Goal: Information Seeking & Learning: Learn about a topic

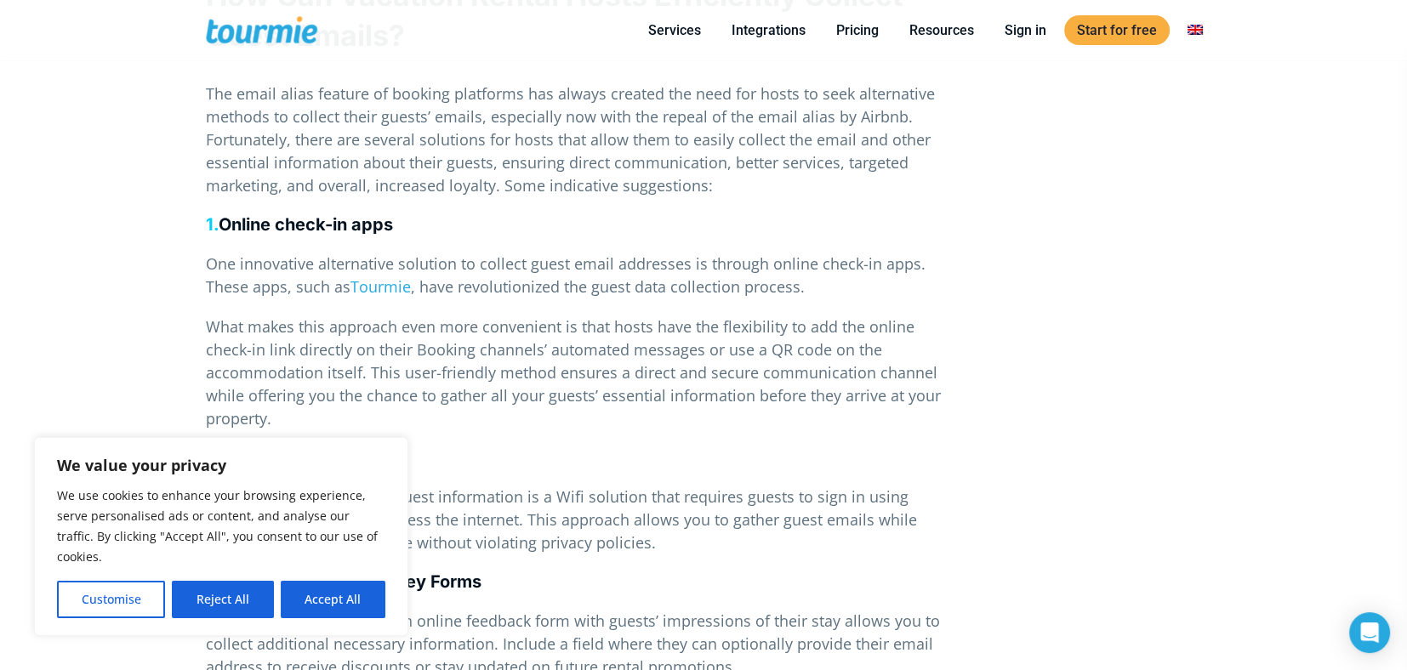
scroll to position [2381, 0]
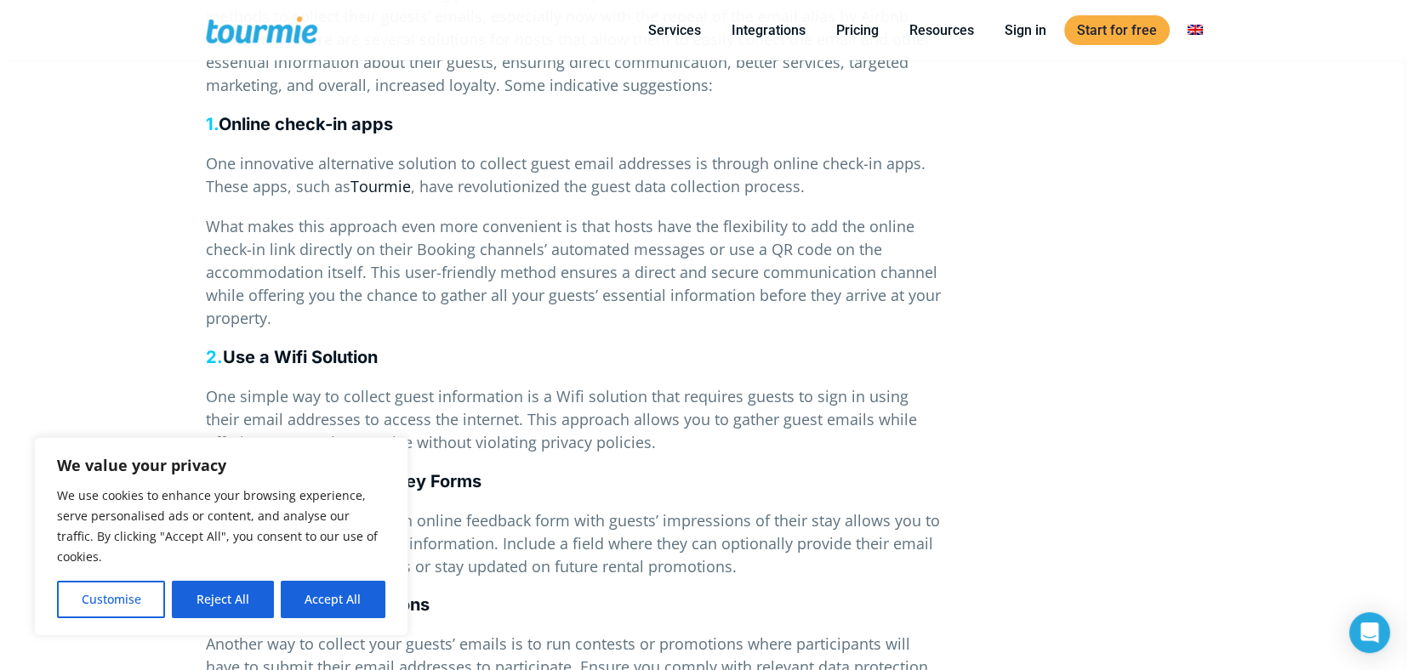
click at [377, 185] on link "Tourmie" at bounding box center [380, 186] width 60 height 20
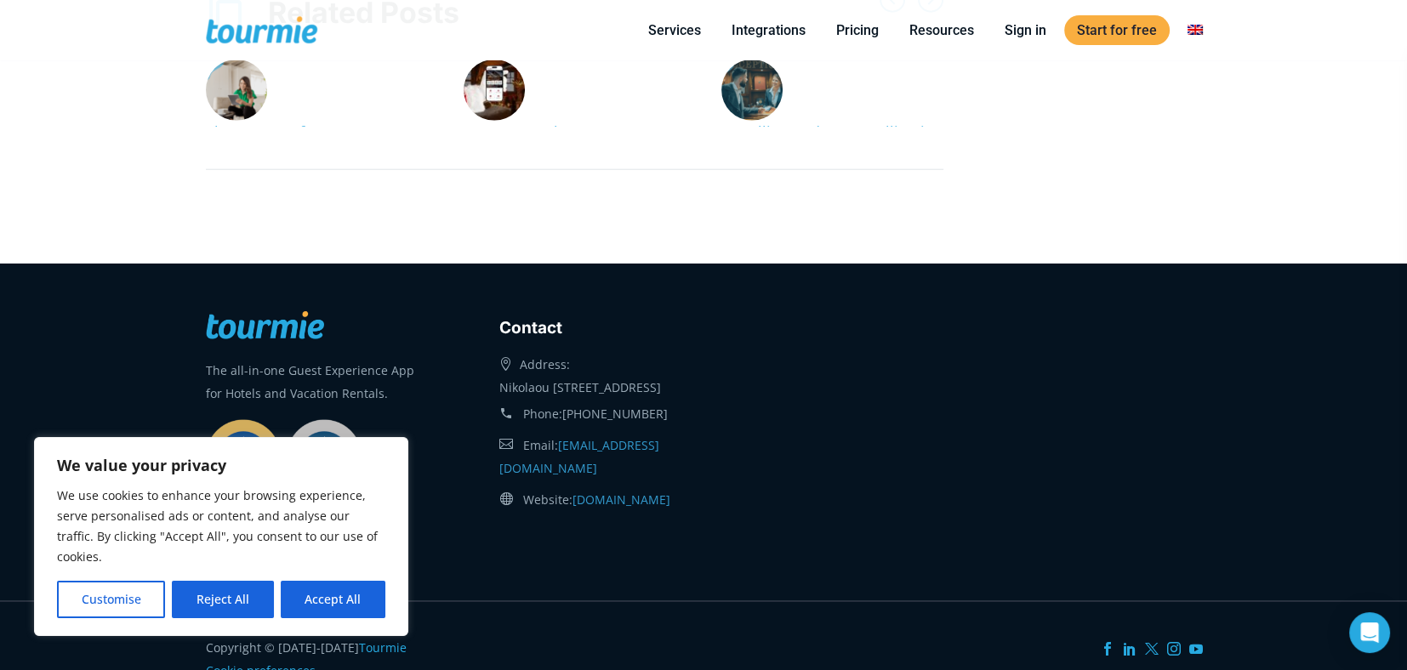
scroll to position [5178, 0]
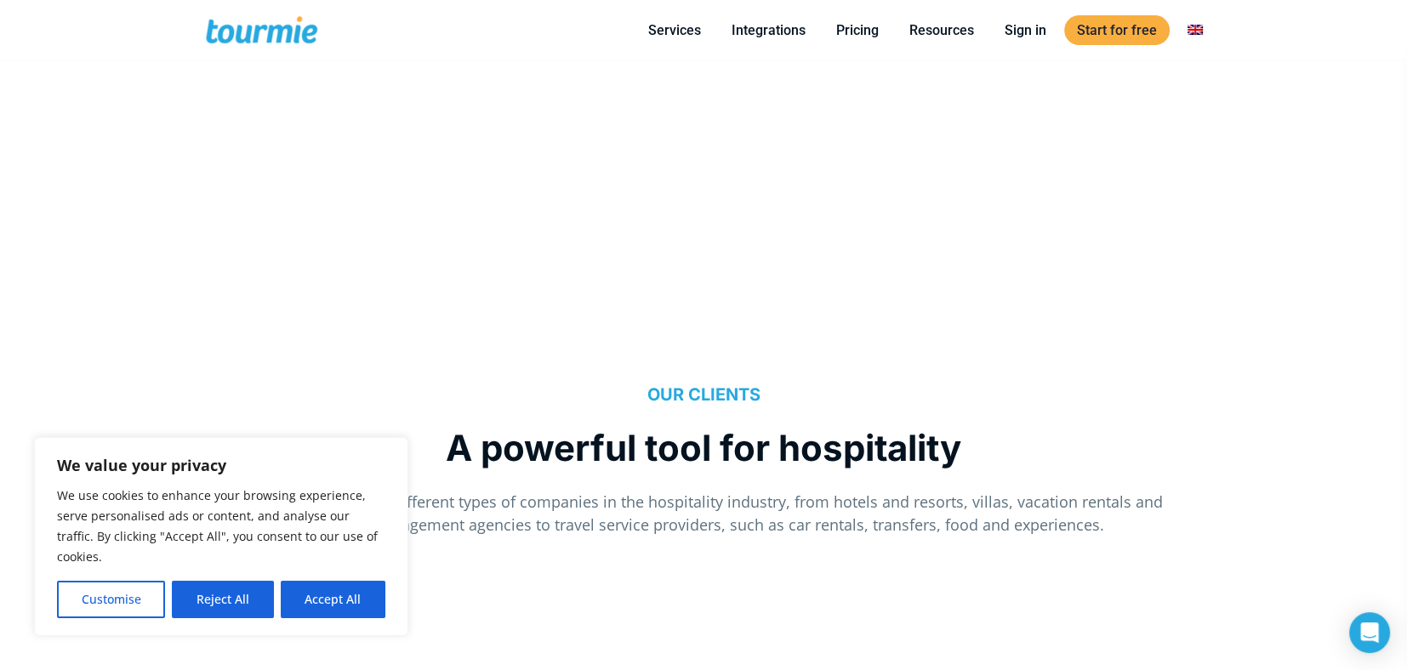
scroll to position [1190, 0]
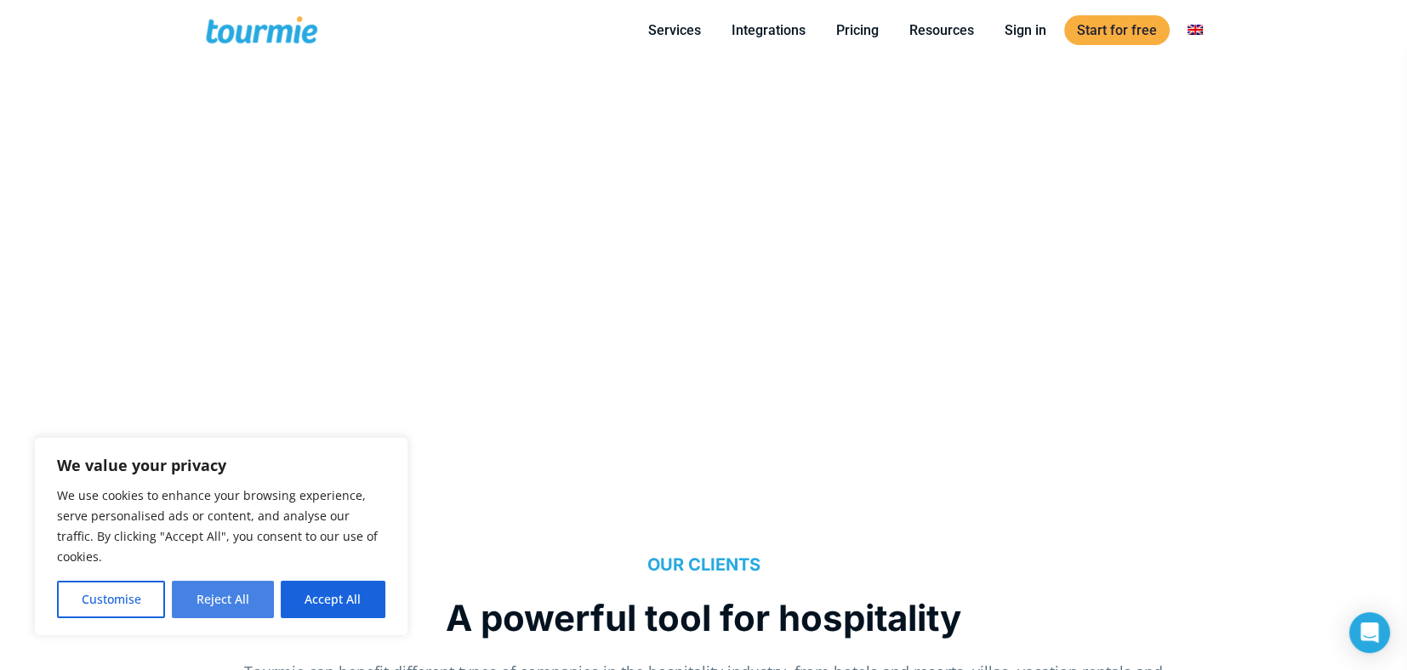
click at [242, 598] on button "Reject All" at bounding box center [222, 599] width 101 height 37
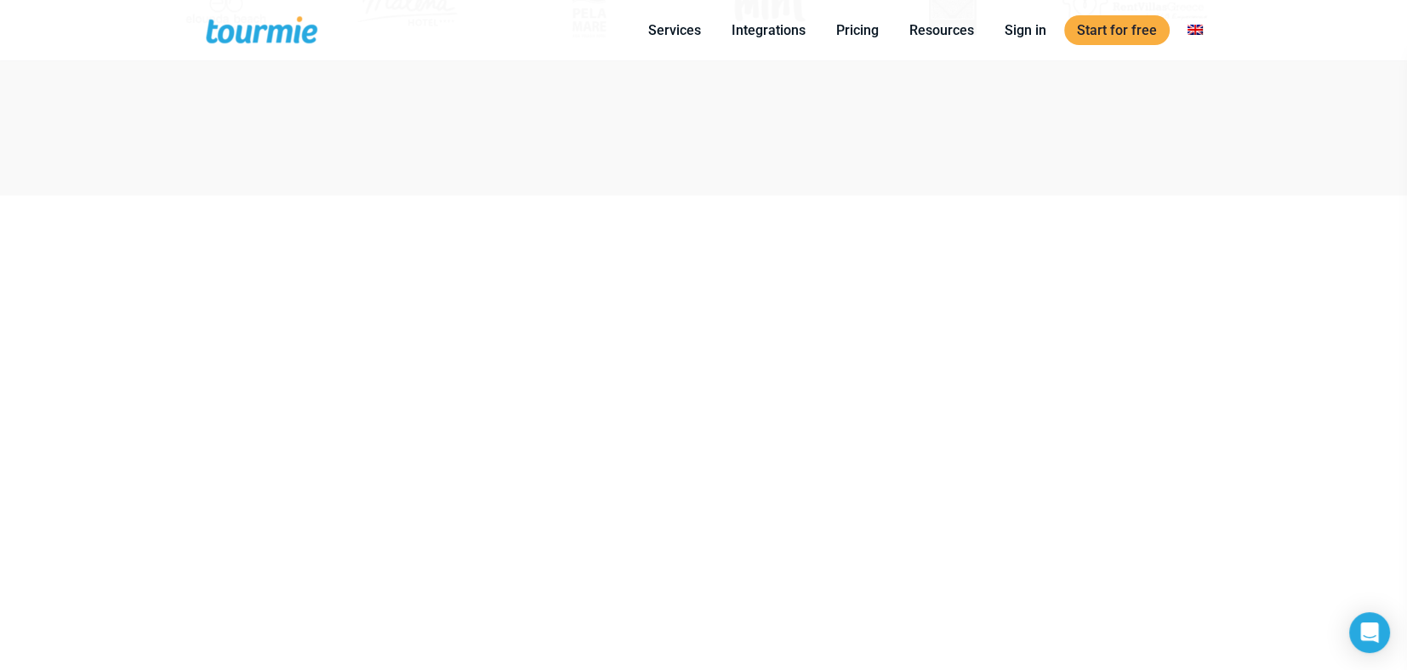
scroll to position [765, 0]
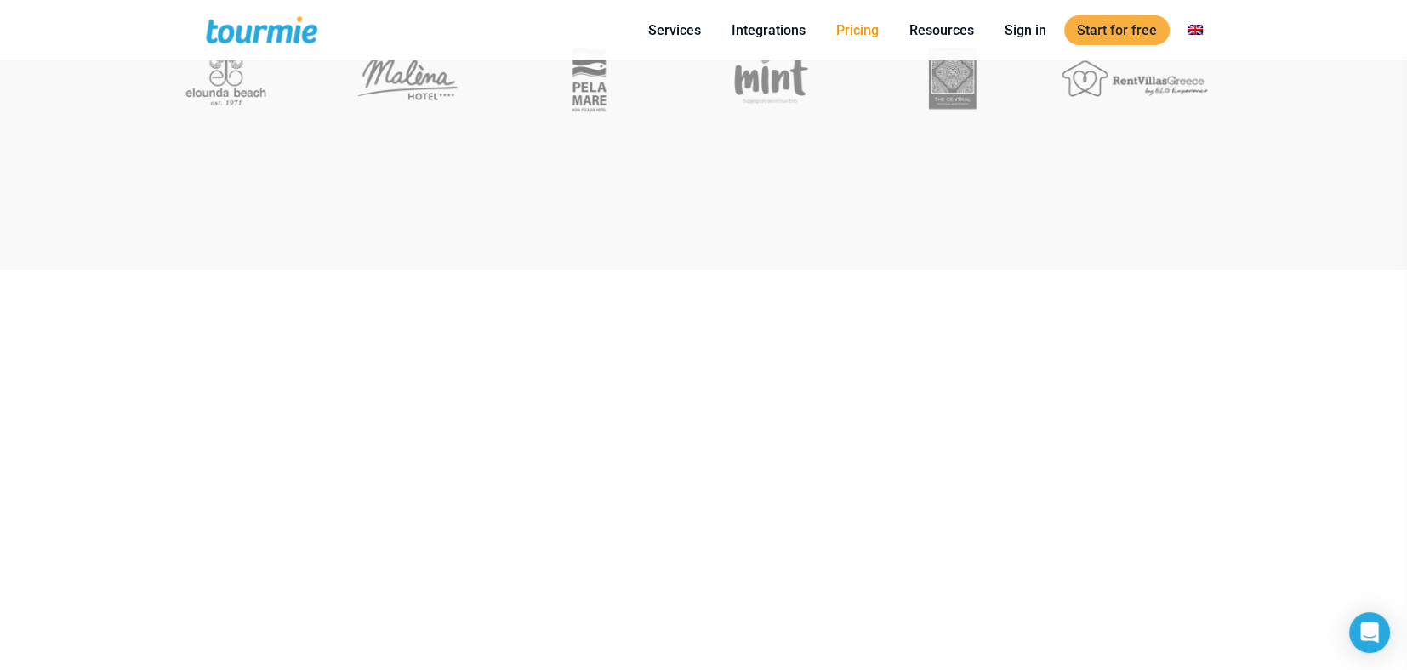
click at [852, 22] on link "Pricing" at bounding box center [857, 30] width 68 height 21
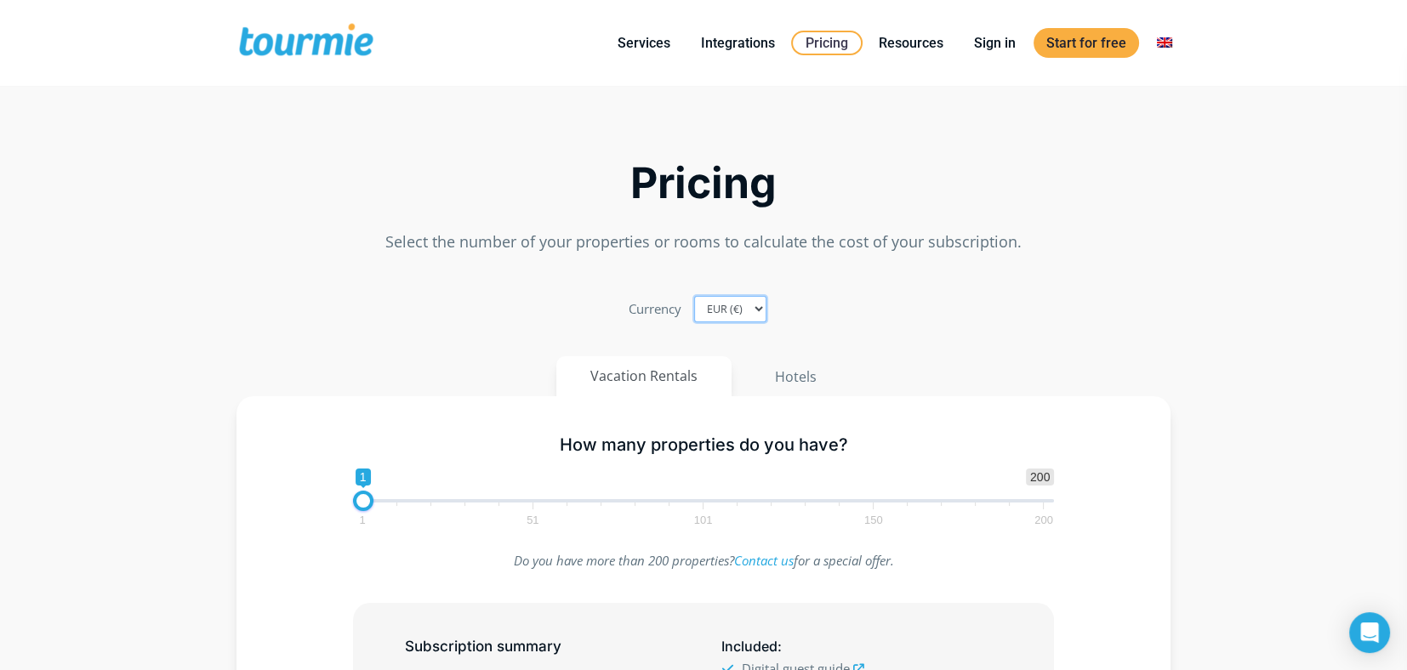
click at [750, 304] on select "EUR (€) USD ($) GBP (£)" at bounding box center [730, 309] width 72 height 26
select select "USD"
click at [694, 296] on select "EUR (€) USD ($) GBP (£)" at bounding box center [730, 309] width 72 height 26
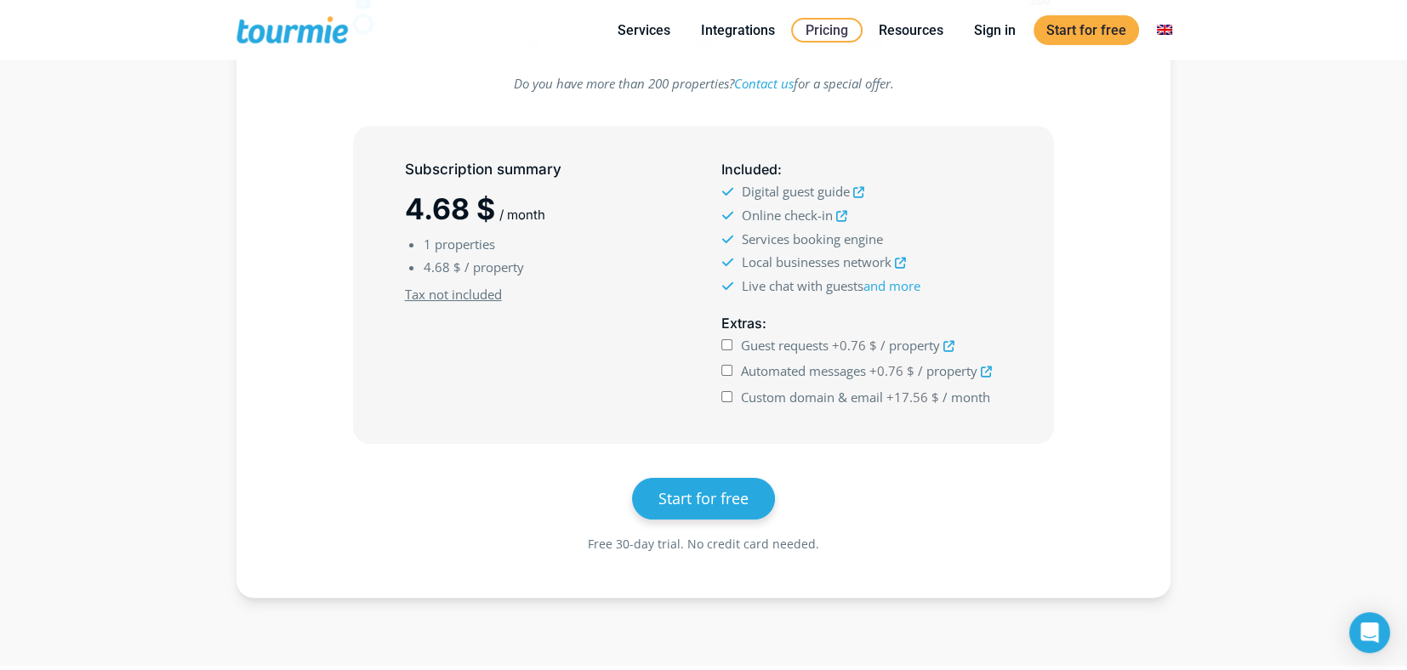
scroll to position [425, 0]
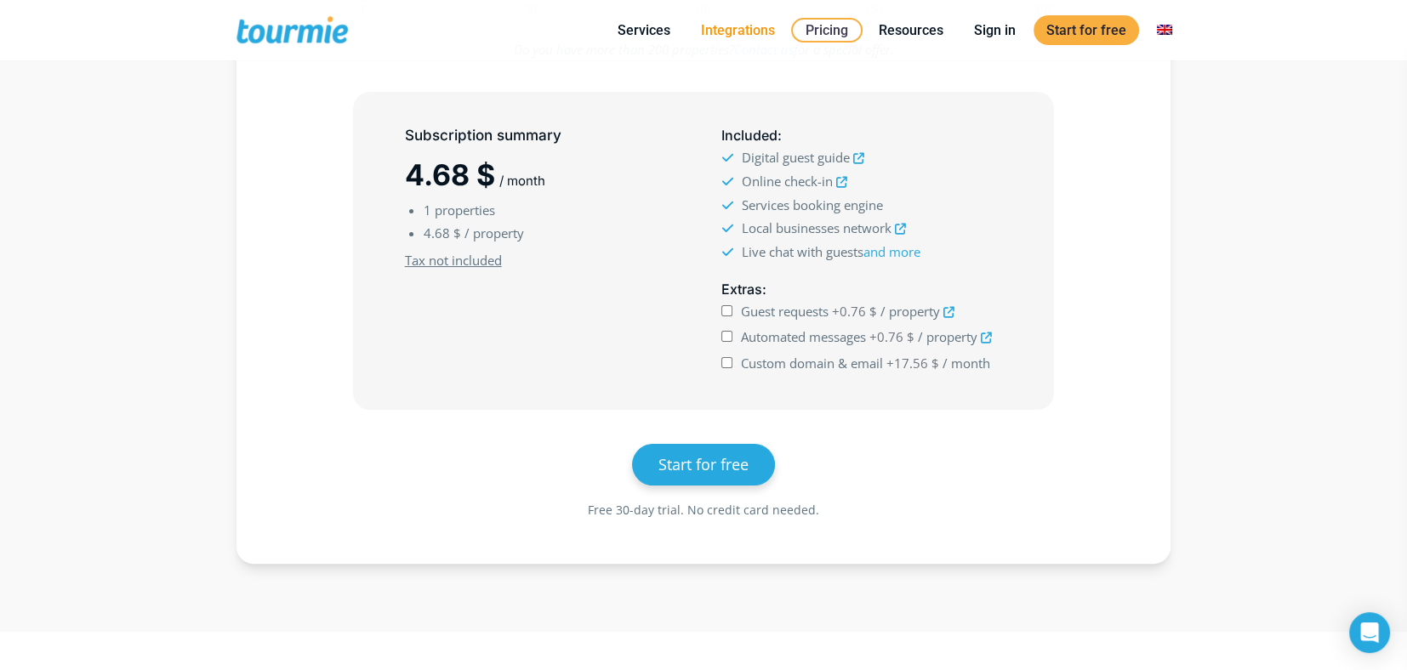
click at [733, 28] on link "Integrations" at bounding box center [738, 30] width 100 height 21
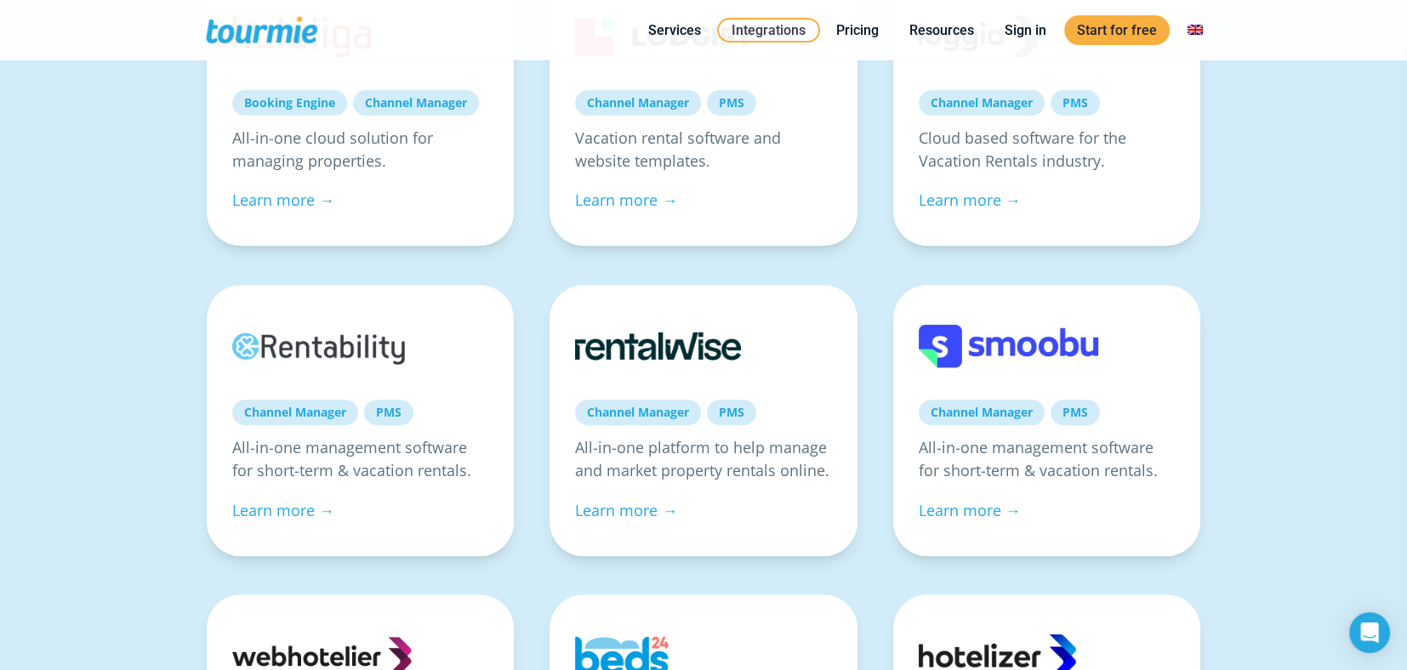
scroll to position [339, 0]
